Goal: Transaction & Acquisition: Purchase product/service

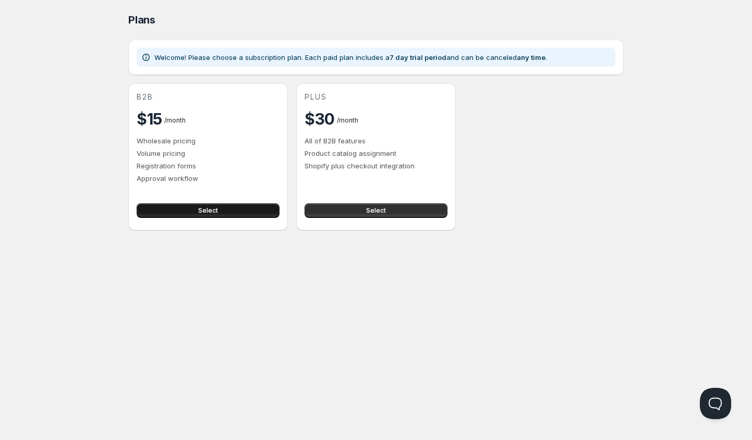
click at [215, 213] on span "Select" at bounding box center [208, 210] width 20 height 8
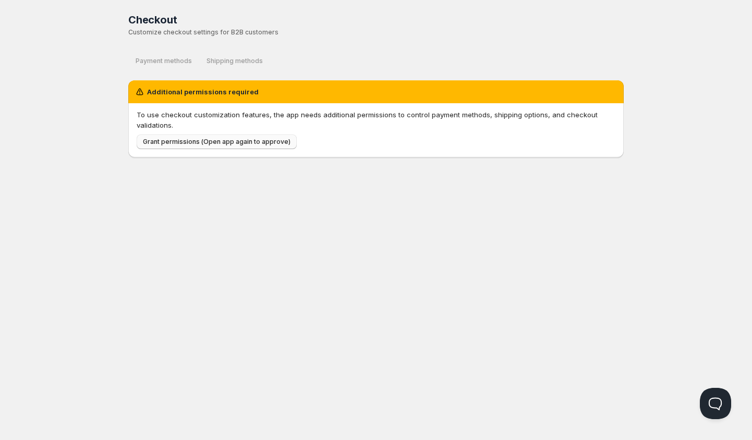
click at [154, 143] on span "Grant permissions (Open app again to approve)" at bounding box center [217, 142] width 148 height 8
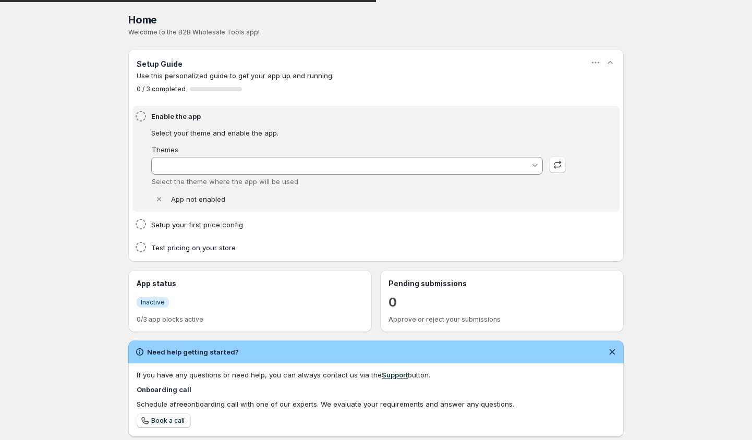
type input "empire - [DATE]_edit([GEOGRAPHIC_DATA])"
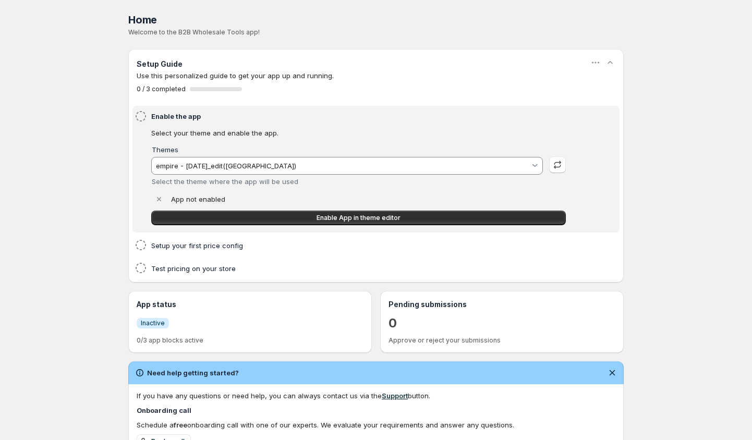
click at [465, 169] on input "empire - [DATE]_edit([GEOGRAPHIC_DATA])" at bounding box center [342, 165] width 376 height 17
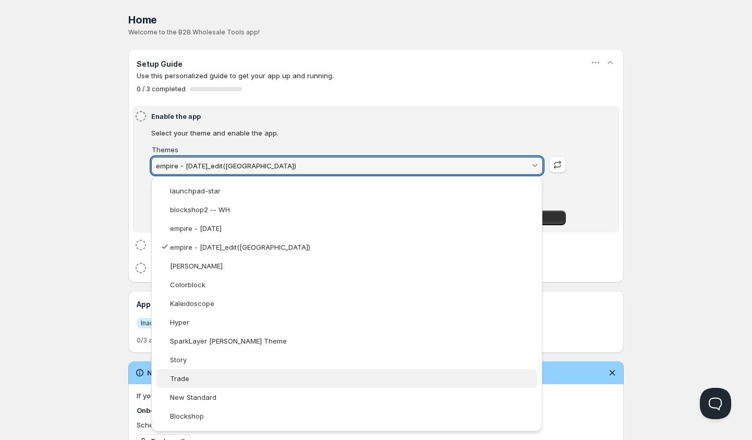
drag, startPoint x: 218, startPoint y: 367, endPoint x: 218, endPoint y: 373, distance: 5.7
click at [0, 0] on slot "launchpad-star blockshop2 -- WH empire - [DATE] empire - [DATE]_edit([GEOGRAPHI…" at bounding box center [0, 0] width 0 height 0
click at [218, 373] on vaadin-combo-box-item "Trade" at bounding box center [346, 378] width 380 height 19
type vaadin-combo-box "138564534390"
type input "Trade"
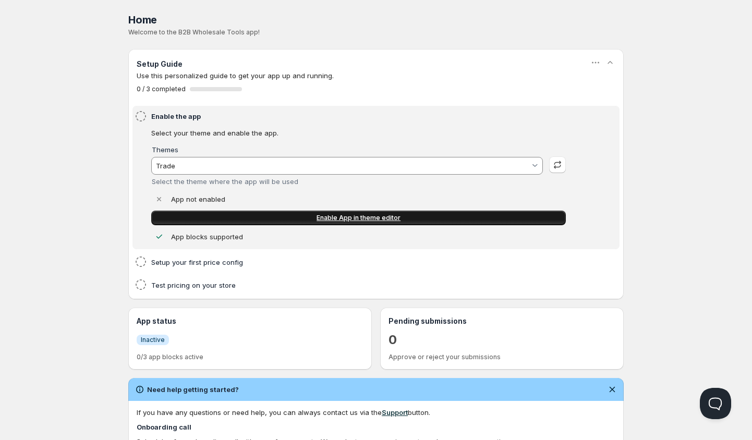
click at [330, 220] on span "Enable App in theme editor" at bounding box center [358, 218] width 84 height 8
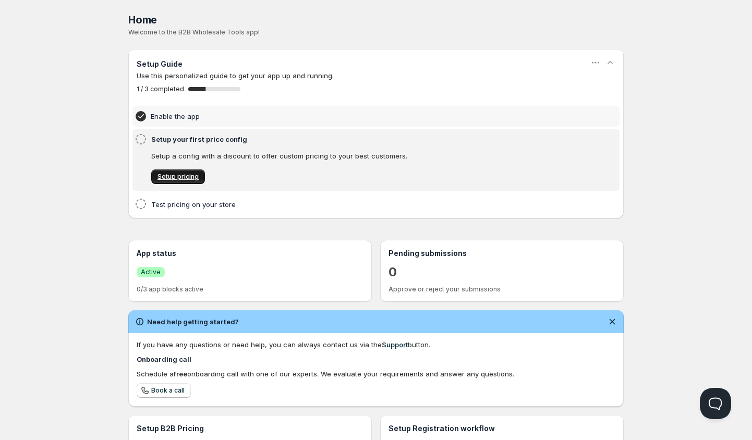
click at [181, 176] on span "Setup pricing" at bounding box center [177, 177] width 41 height 8
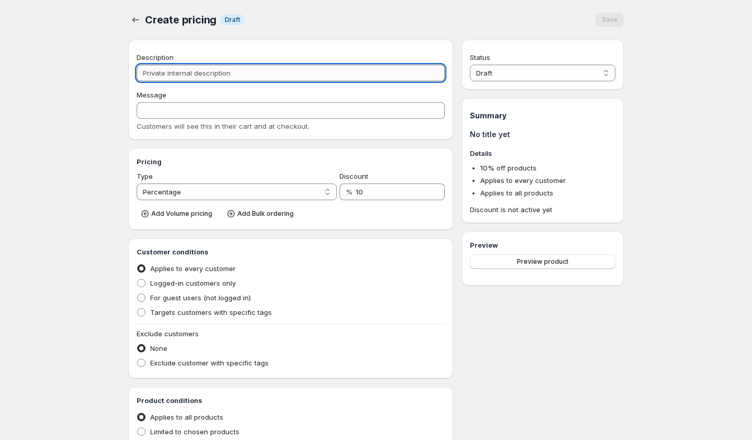
click at [213, 69] on input "Description" at bounding box center [291, 73] width 308 height 17
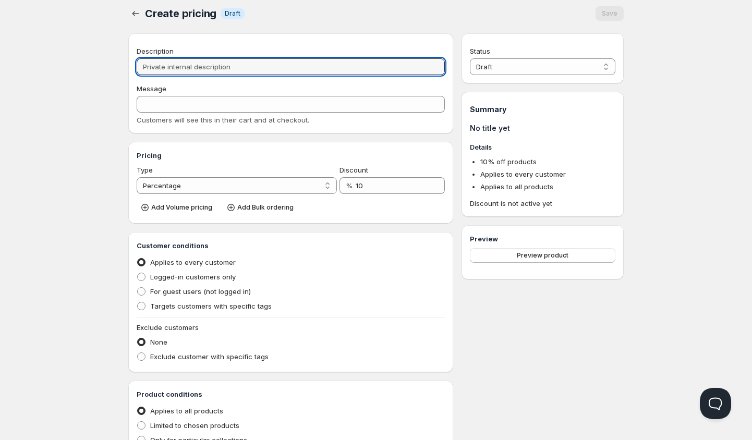
scroll to position [7, 0]
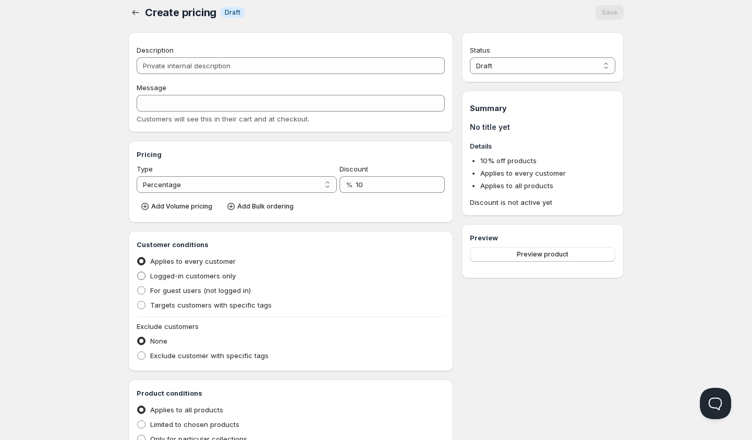
click at [203, 276] on span "Logged-in customers only" at bounding box center [192, 276] width 85 height 8
click at [138, 272] on input "Logged-in customers only" at bounding box center [137, 272] width 1 height 1
radio input "true"
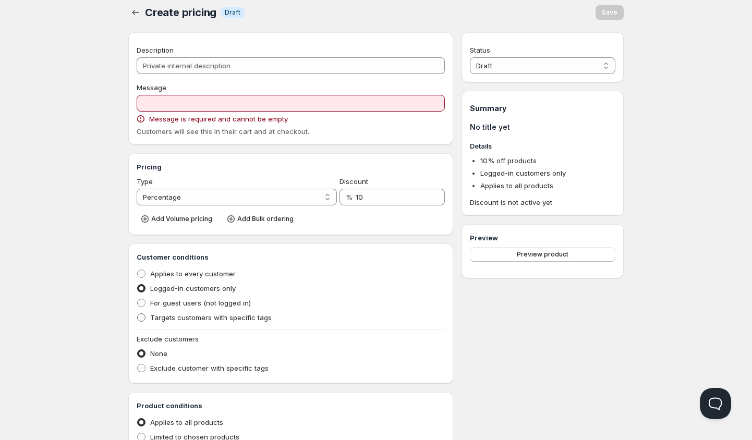
click at [184, 314] on span "Targets customers with specific tags" at bounding box center [210, 317] width 121 height 8
click at [138, 314] on input "Targets customers with specific tags" at bounding box center [137, 313] width 1 height 1
radio input "true"
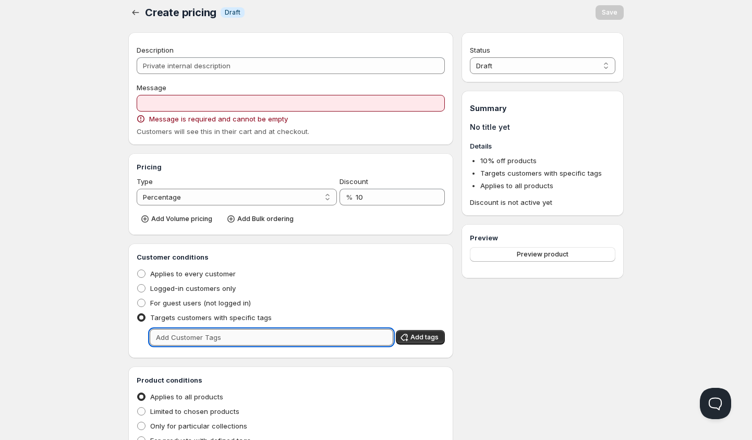
click at [192, 342] on input "text" at bounding box center [271, 337] width 243 height 17
type input "wholesale"
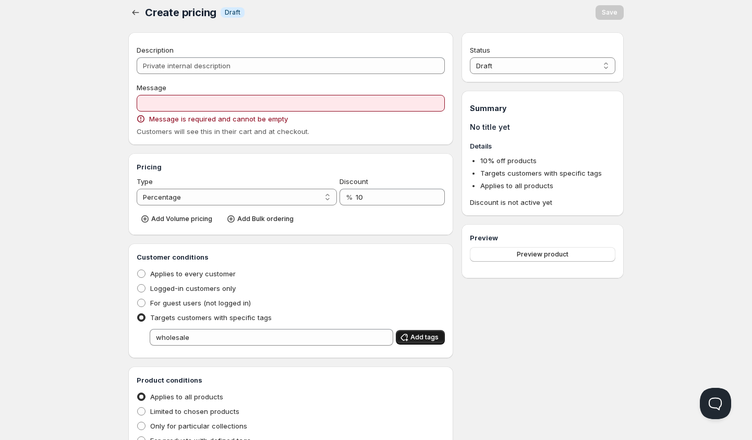
click at [419, 335] on span "Add tags" at bounding box center [424, 337] width 28 height 8
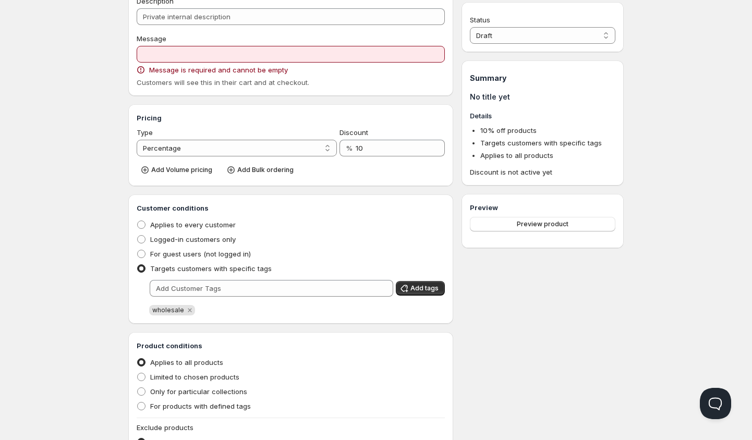
scroll to position [0, 0]
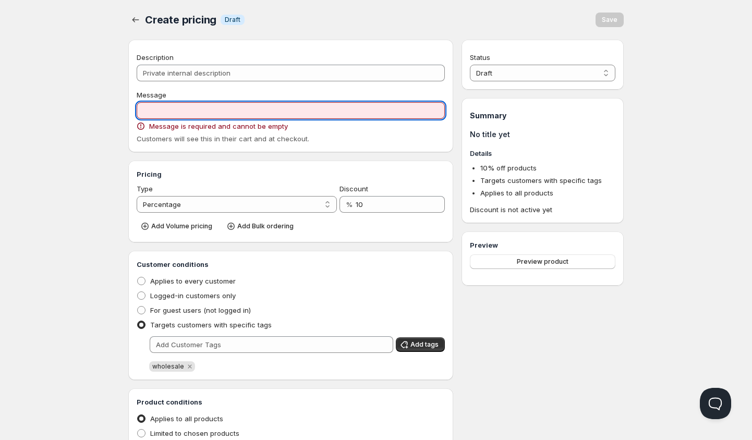
click at [290, 107] on input "Message" at bounding box center [291, 110] width 308 height 17
click at [247, 207] on select "Percentage Absolute" at bounding box center [237, 204] width 200 height 17
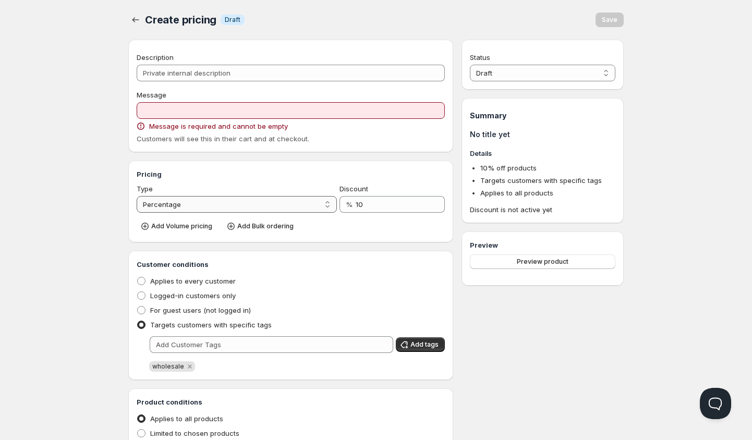
select select "2"
click at [137, 196] on select "Percentage Absolute" at bounding box center [237, 204] width 200 height 17
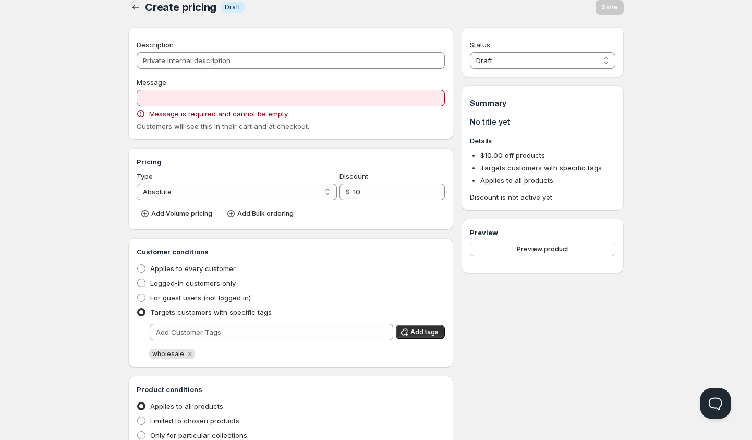
scroll to position [17, 0]
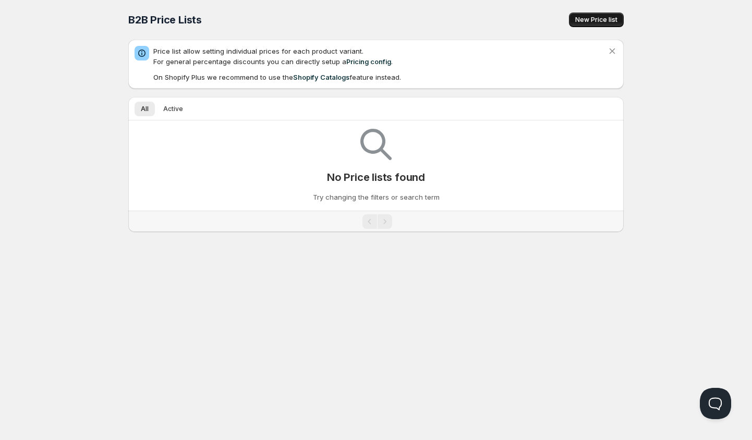
click at [580, 13] on button "New Price list" at bounding box center [596, 20] width 55 height 15
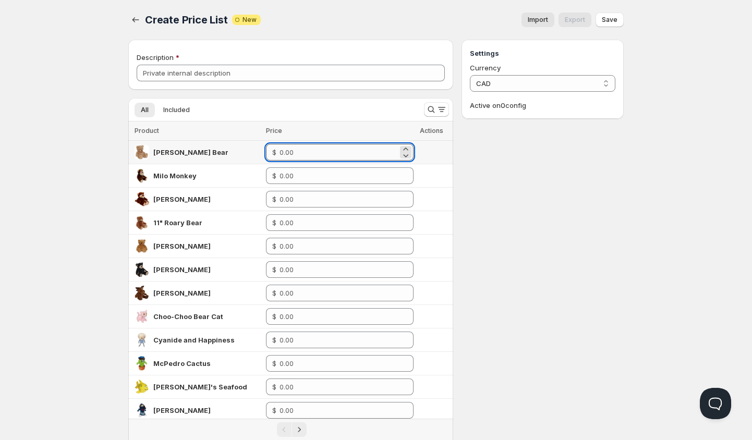
click at [306, 147] on input "number" at bounding box center [338, 152] width 118 height 17
click at [404, 157] on icon at bounding box center [405, 155] width 10 height 10
click at [404, 146] on icon at bounding box center [405, 149] width 10 height 10
type input "0"
